Goal: Task Accomplishment & Management: Use online tool/utility

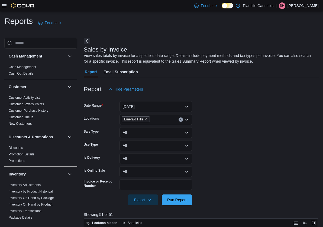
scroll to position [177, 0]
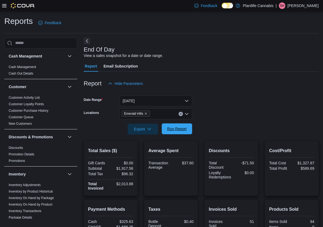
scroll to position [91, 0]
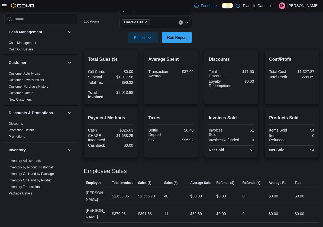
click at [179, 40] on span "Run Report" at bounding box center [177, 37] width 24 height 11
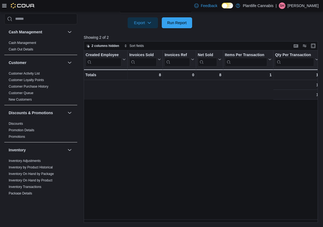
scroll to position [0, 249]
